Goal: Task Accomplishment & Management: Use online tool/utility

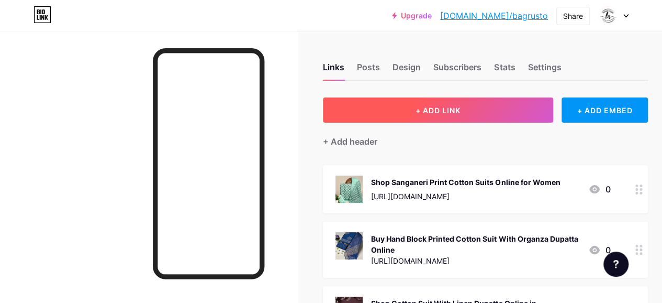
click at [460, 103] on button "+ ADD LINK" at bounding box center [438, 109] width 230 height 25
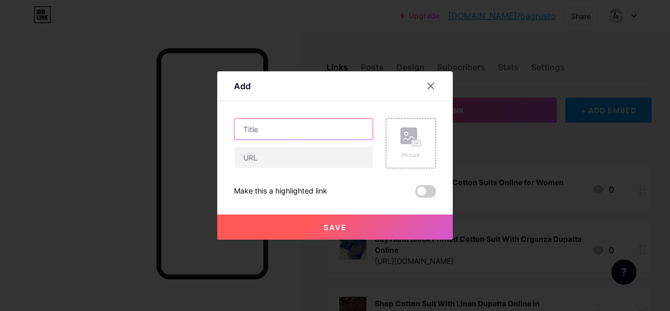
click at [264, 129] on input "text" at bounding box center [304, 128] width 138 height 21
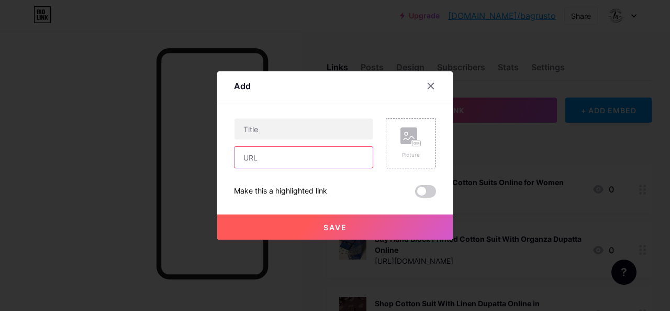
click at [265, 157] on input "text" at bounding box center [304, 157] width 138 height 21
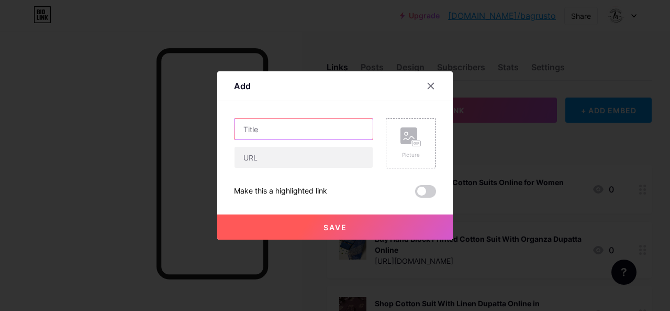
click at [274, 128] on input "text" at bounding box center [304, 128] width 138 height 21
click at [297, 127] on input "text" at bounding box center [304, 128] width 138 height 21
paste input "Buy Cotton Suit with Chiffon Dupatta – Trendy Online Collection"
click at [297, 126] on input "Buy Cotton Suit with Chiffon Dupatta – Trendy Online Collection" at bounding box center [304, 128] width 138 height 21
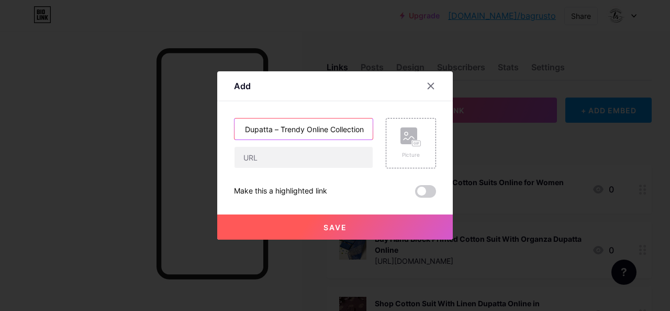
click at [297, 126] on input "Buy Cotton Suit with Chiffon Dupatta – Trendy Online Collection" at bounding box center [304, 128] width 138 height 21
paste input "Trendy"
type input "Buy Cotton Suit with Chiffon Dupatta – Trendy Online Collection"
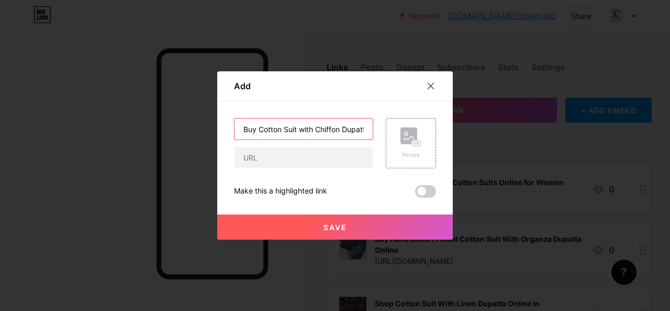
click at [327, 129] on input "Buy Cotton Suit with Chiffon Dupatta – Trendy Online Collection" at bounding box center [304, 128] width 138 height 21
click at [430, 88] on icon at bounding box center [431, 86] width 8 height 8
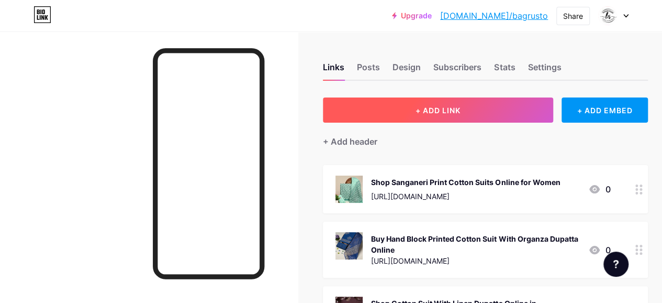
click at [447, 99] on button "+ ADD LINK" at bounding box center [438, 109] width 230 height 25
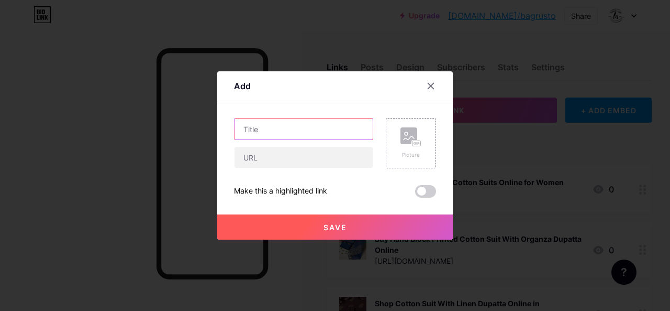
click at [285, 125] on input "text" at bounding box center [304, 128] width 138 height 21
paste input "Trendy"
type input "Trendy"
paste input "Buy Cotton Suit with Chiffon Dupatta – Trendy Online Collection"
click at [259, 123] on input "Buy Cotton Suit with Chiffon Dupatta" at bounding box center [304, 128] width 138 height 21
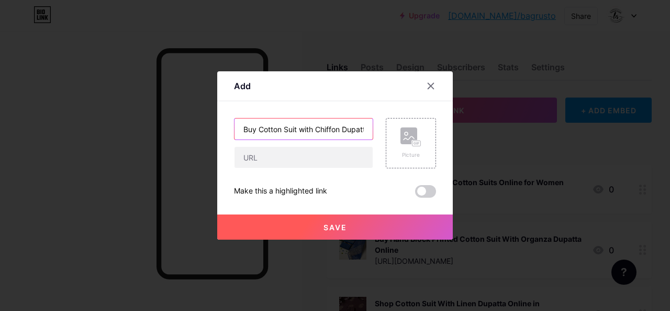
paste input "Trendy Cotton Suit with Chiffon Dupatta Online in [GEOGRAPHIC_DATA]"
type input "Buy Trendy Cotton Suit with Chiffon Dupatta Online in [GEOGRAPHIC_DATA]"
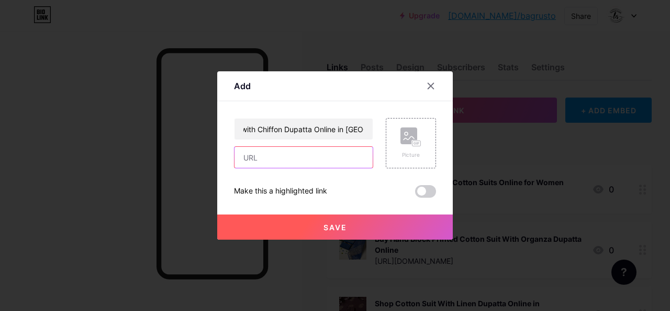
click at [268, 155] on input "text" at bounding box center [304, 157] width 138 height 21
paste input "[URL][DOMAIN_NAME]"
type input "[URL][DOMAIN_NAME]"
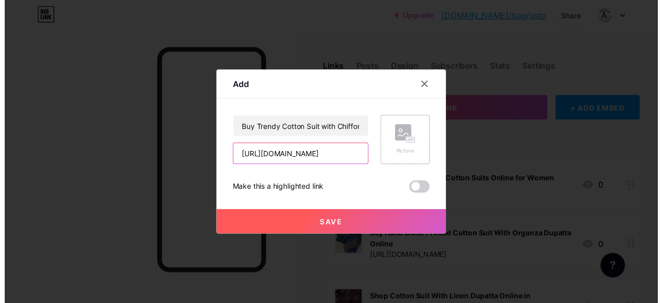
scroll to position [0, 0]
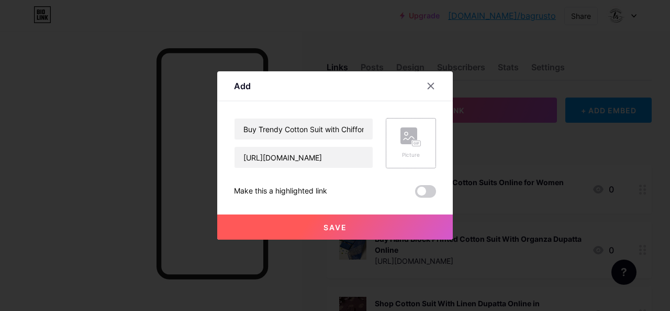
click at [407, 144] on rect at bounding box center [409, 135] width 17 height 17
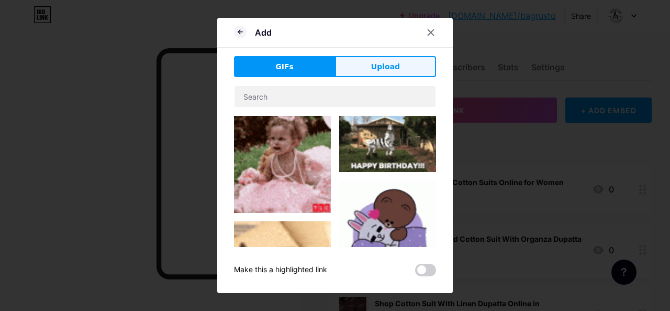
click at [393, 62] on span "Upload" at bounding box center [385, 66] width 29 height 11
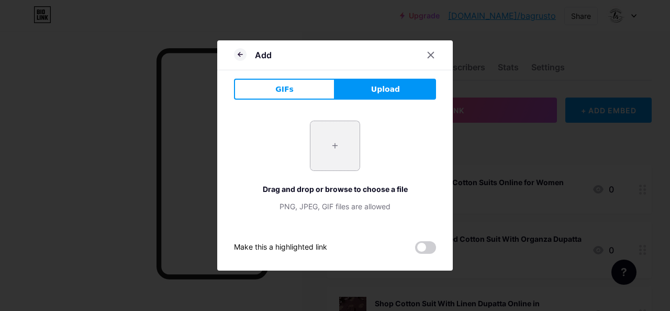
click at [330, 139] on input "file" at bounding box center [335, 145] width 49 height 49
type input "C:\fakepath\Premium Sanganeri Printed Cotton Suit With Chiffon Dupatta.jpg"
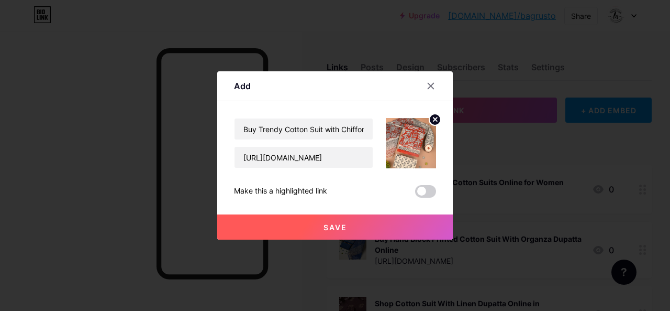
click at [319, 221] on button "Save" at bounding box center [335, 226] width 236 height 25
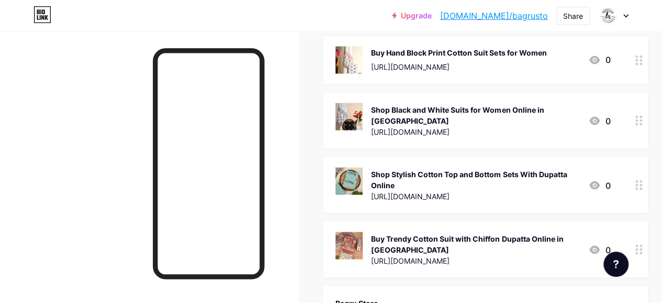
scroll to position [943, 0]
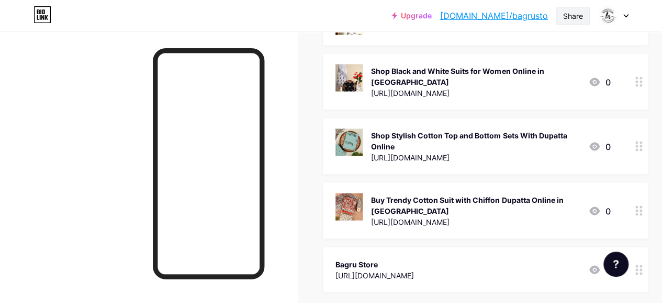
click at [570, 15] on div "Share" at bounding box center [573, 15] width 20 height 11
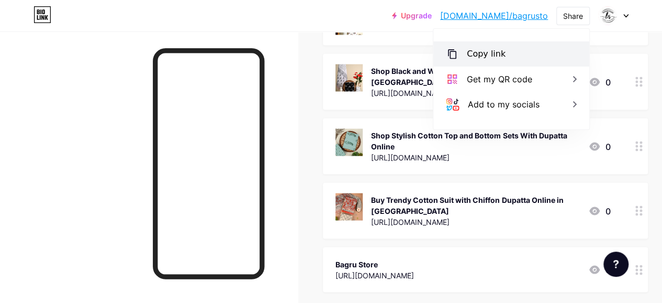
click at [484, 51] on div "Copy link" at bounding box center [486, 54] width 39 height 13
